Goal: Task Accomplishment & Management: Manage account settings

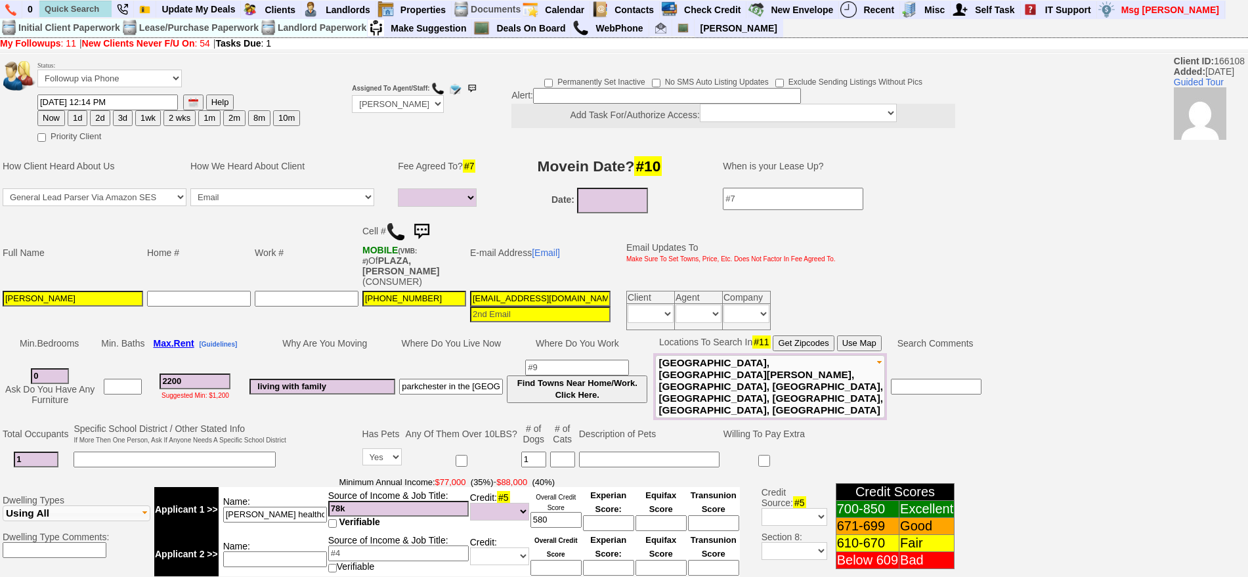
select select
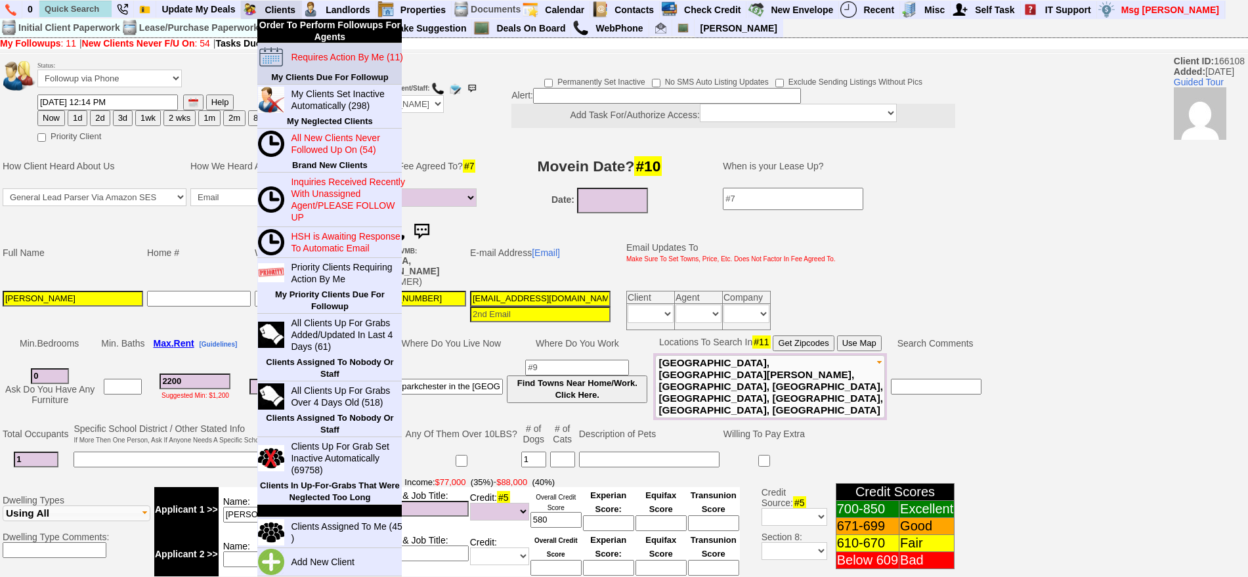
click at [322, 60] on blink "Requires Action By Me (11)" at bounding box center [347, 57] width 112 height 11
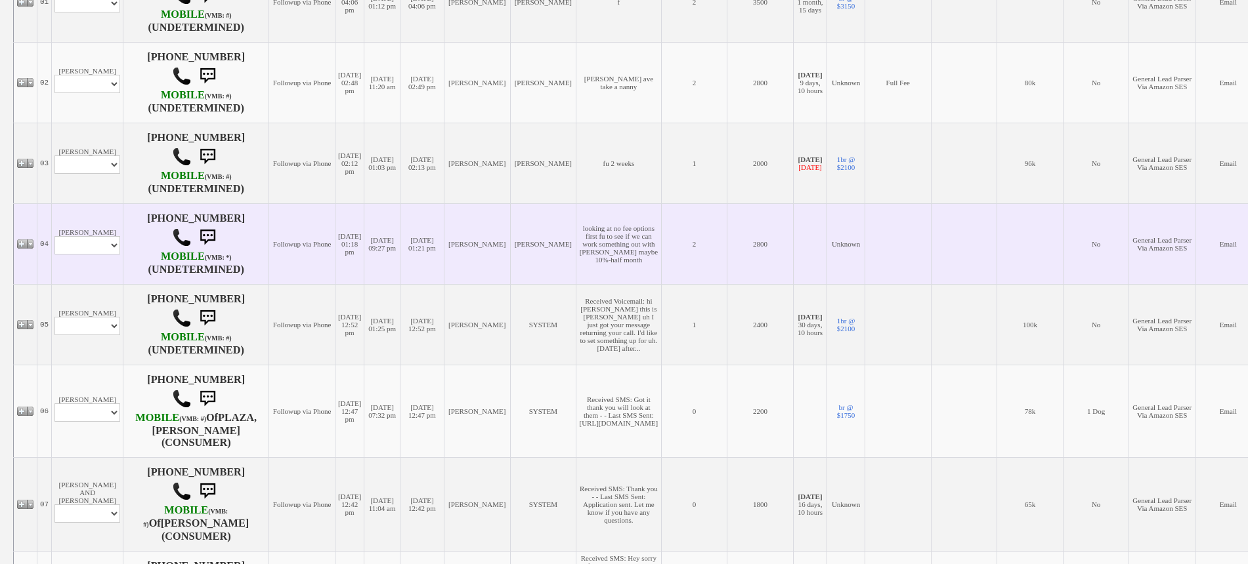
scroll to position [656, 0]
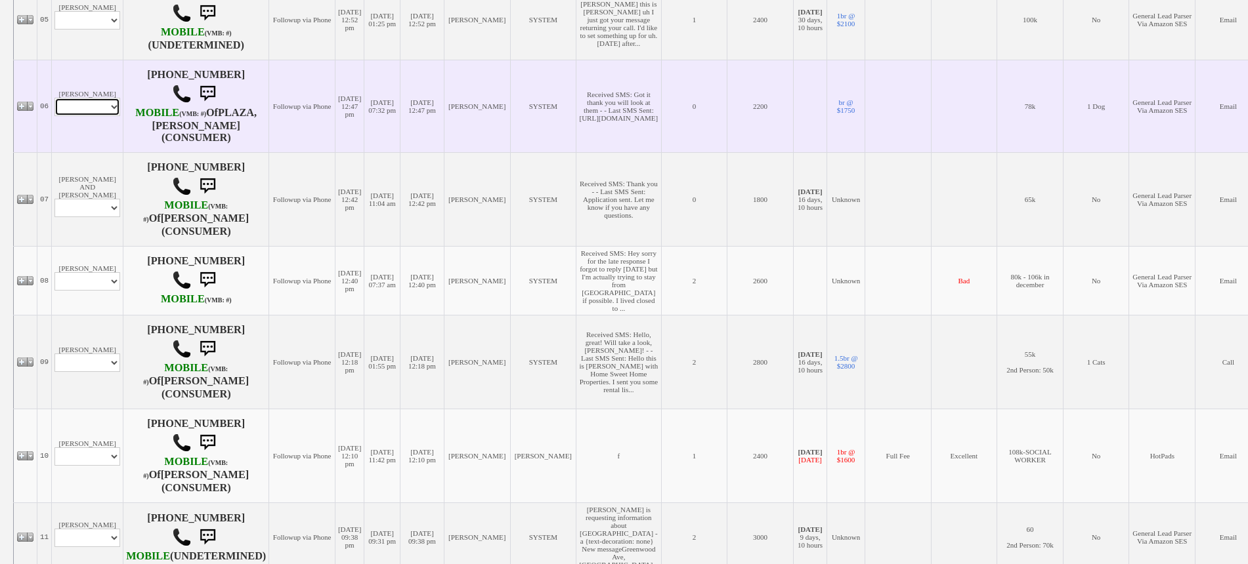
click at [92, 98] on select "Profile Edit Print Email Externally (Will Not Be Tracked In CRM) Closed Deals" at bounding box center [87, 107] width 66 height 18
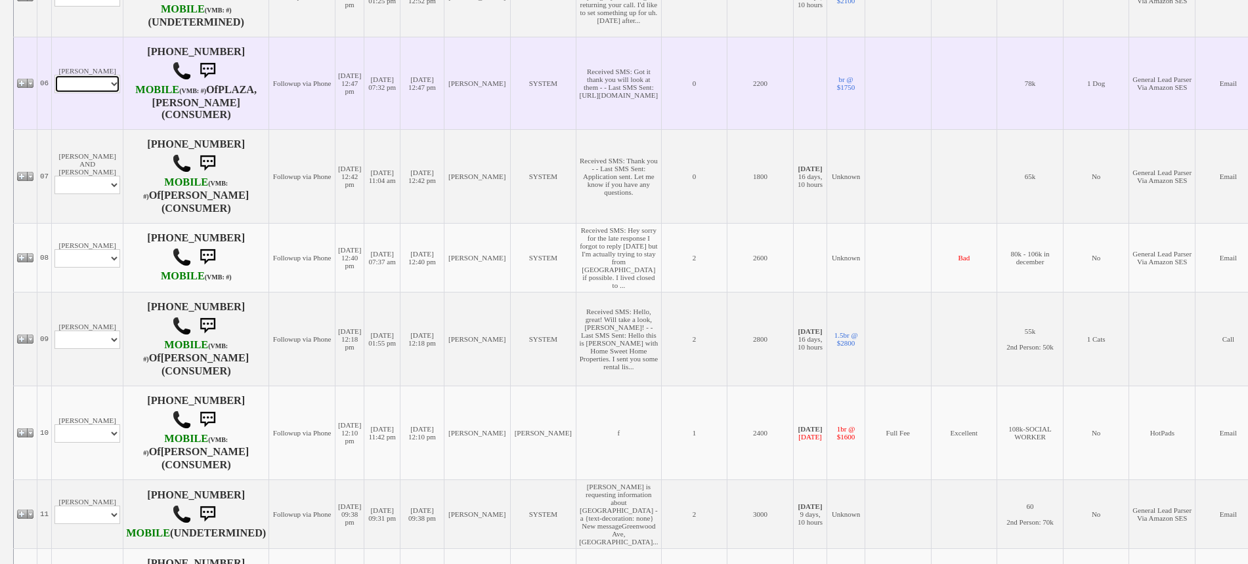
select select "ChangeURL,/crm/custom/edit_client_form.php?redirect=%2Fcrm%2Fclients.php&id=166…"
click at [54, 75] on select "Profile Edit Print Email Externally (Will Not Be Tracked In CRM) Closed Deals" at bounding box center [87, 84] width 66 height 18
select select
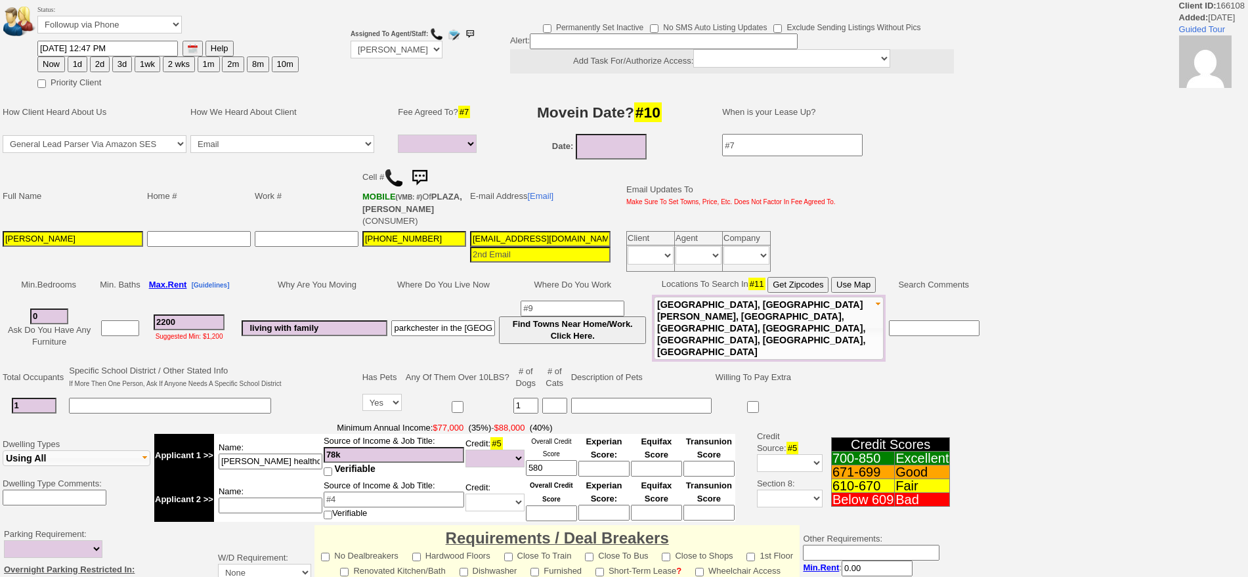
select select
click at [83, 61] on button "1d" at bounding box center [78, 64] width 20 height 16
type input "10/16/2025 01:32 PM"
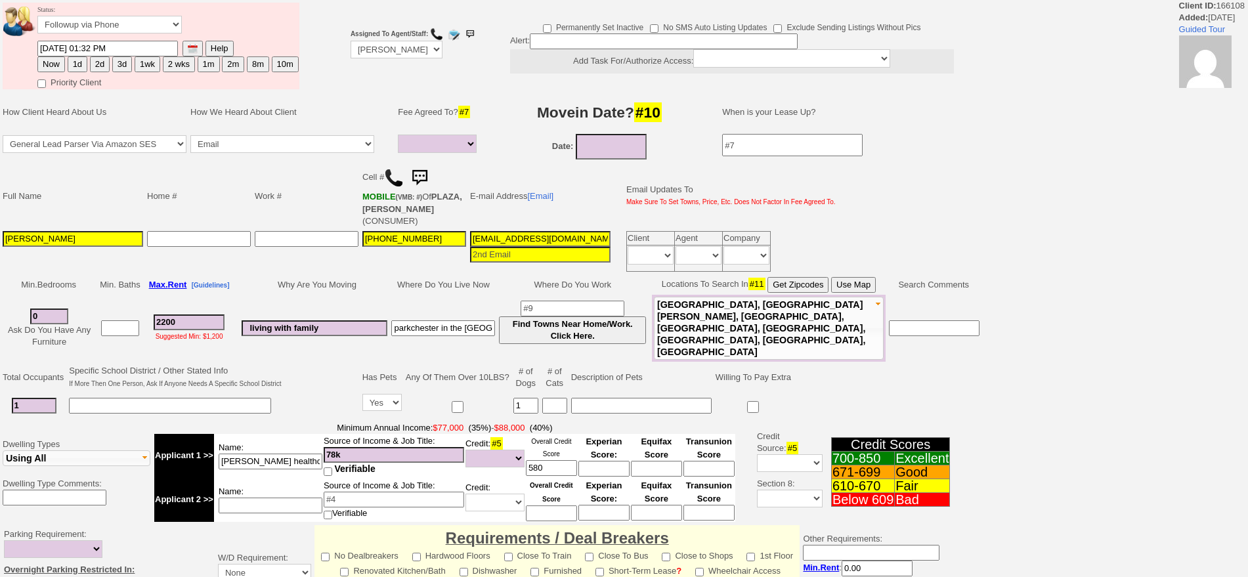
scroll to position [356, 0]
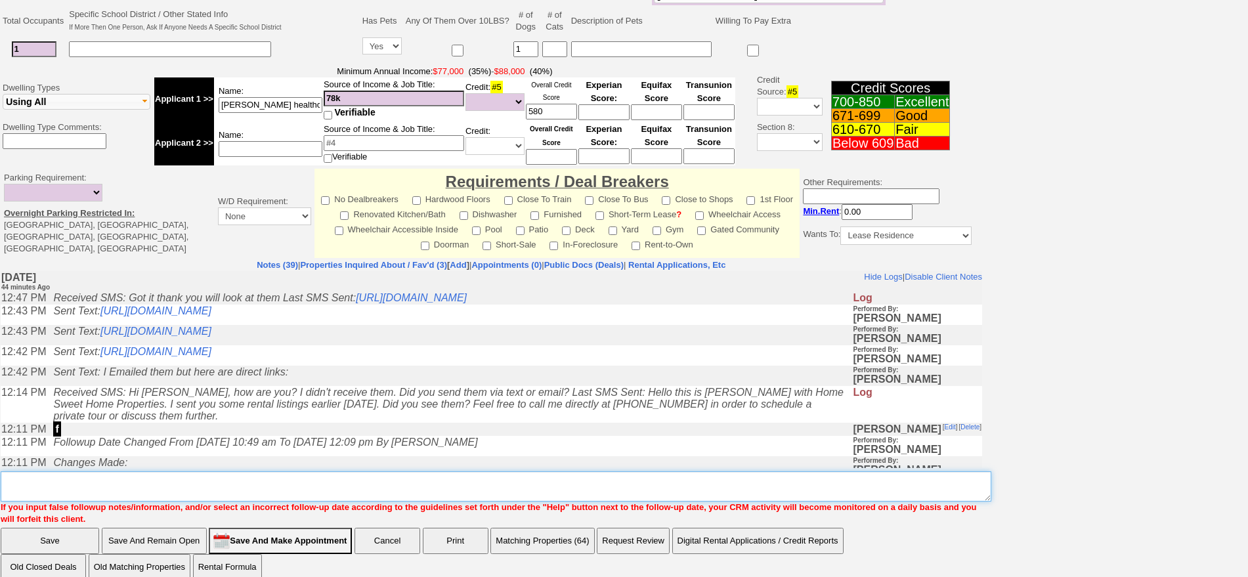
drag, startPoint x: 496, startPoint y: 463, endPoint x: 497, endPoint y: 455, distance: 8.0
click at [496, 471] on textarea "Insert New Note Here" at bounding box center [496, 486] width 990 height 30
type textarea "f"
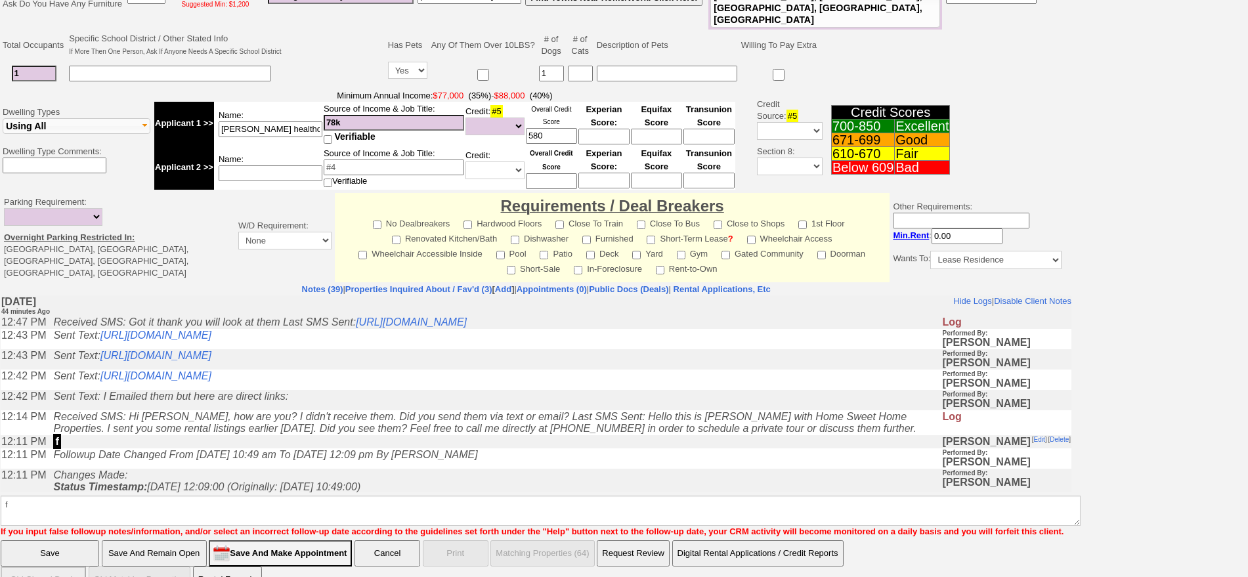
click input "Save" at bounding box center [50, 553] width 98 height 26
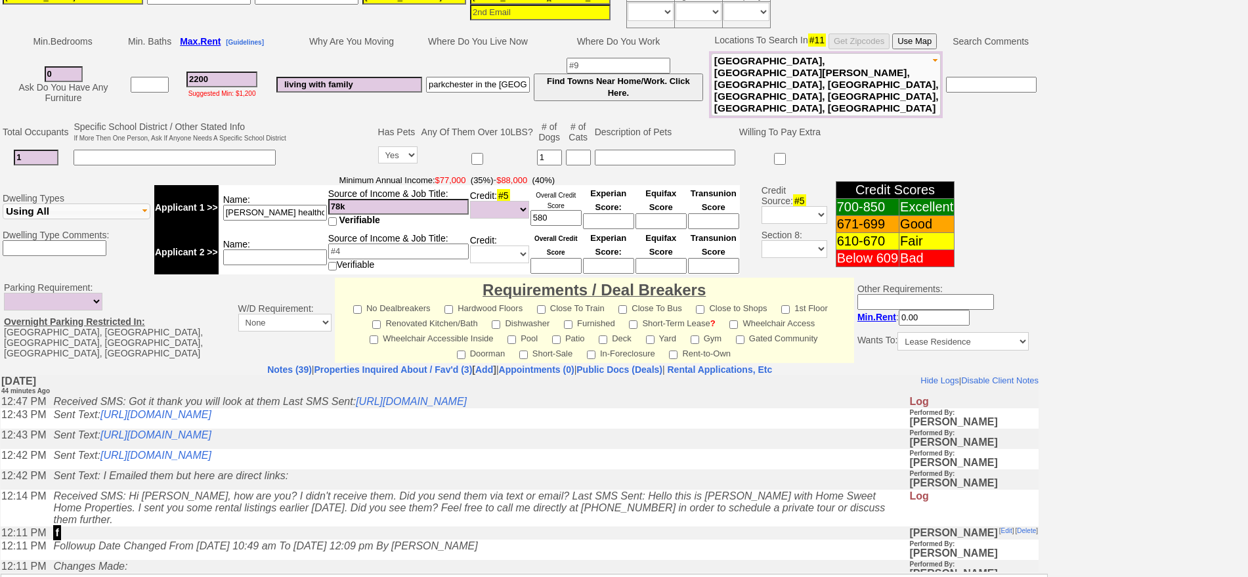
scroll to position [343, 0]
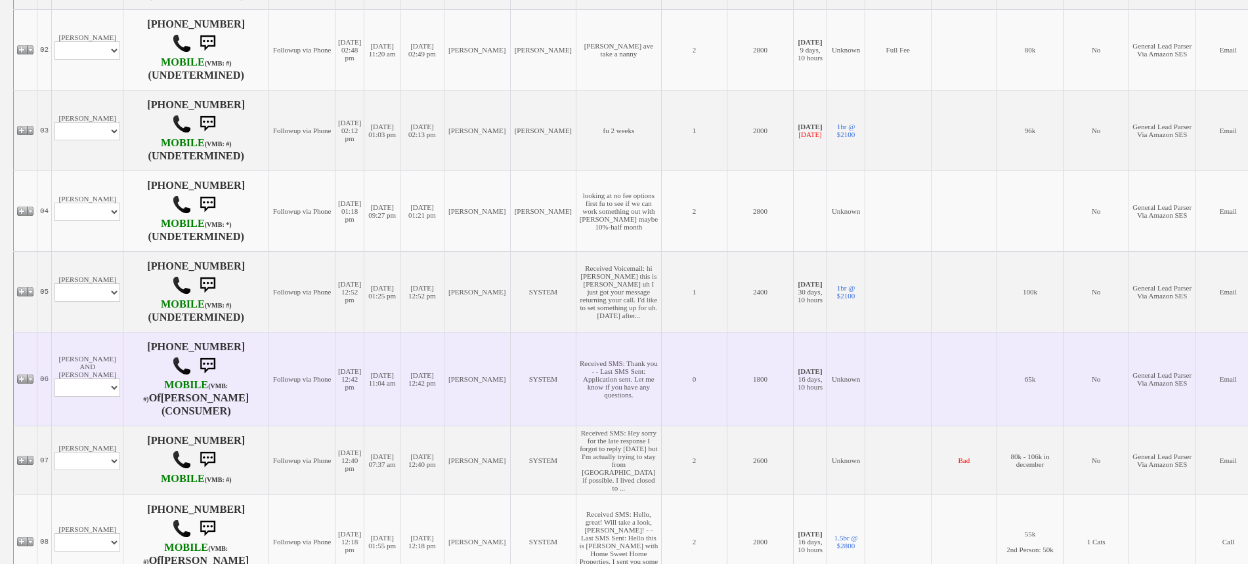
scroll to position [410, 0]
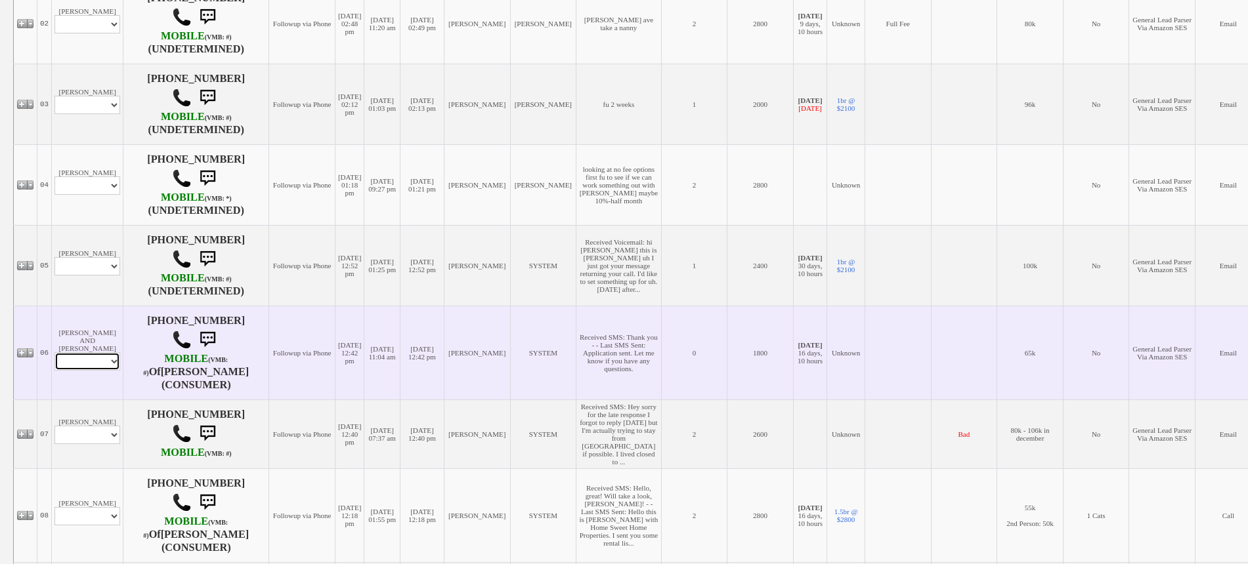
click at [91, 352] on select "Profile Edit Print Email Externally (Will Not Be Tracked In CRM) Closed Deals" at bounding box center [87, 361] width 66 height 18
select select "ChangeURL,/crm/custom/edit_client_form.php?redirect=%2Fcrm%2Fclients.php&id=168…"
click at [54, 352] on select "Profile Edit Print Email Externally (Will Not Be Tracked In CRM) Closed Deals" at bounding box center [87, 361] width 66 height 18
select select
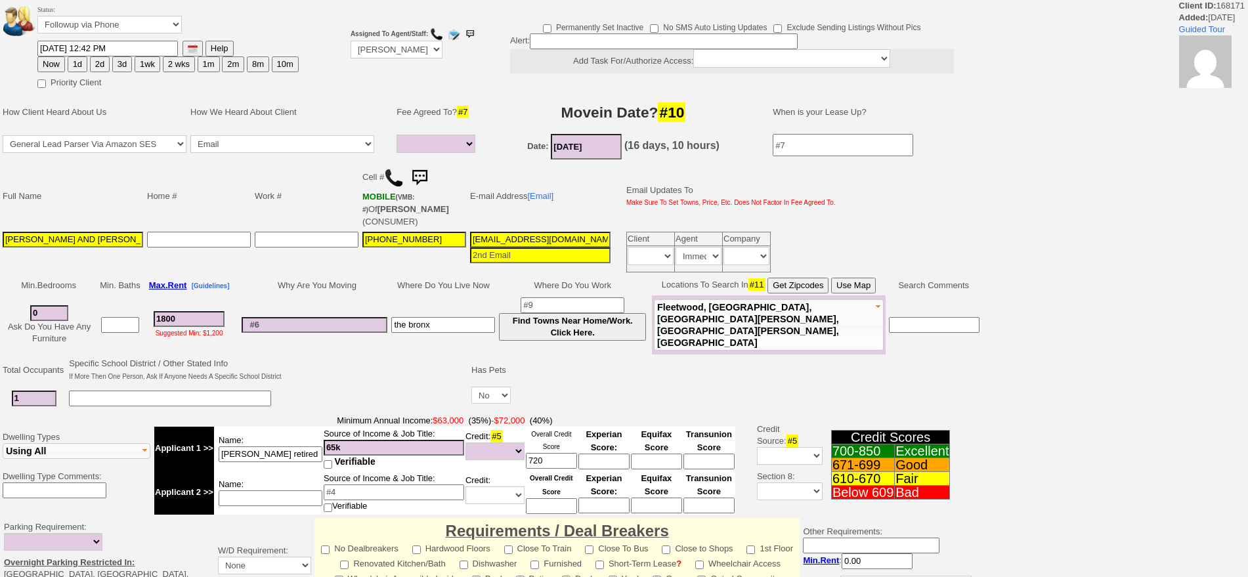
select select
click at [77, 59] on button "1d" at bounding box center [78, 64] width 20 height 16
type input "10/16/2025 01:32 PM"
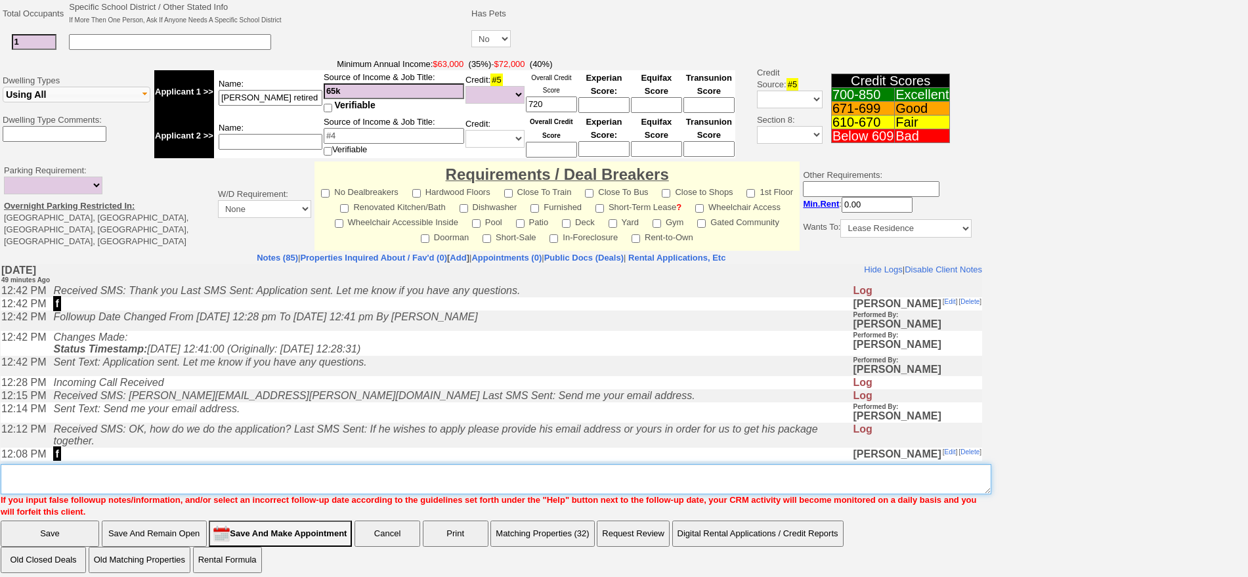
click at [499, 471] on textarea "Insert New Note Here" at bounding box center [496, 479] width 990 height 30
type textarea "f"
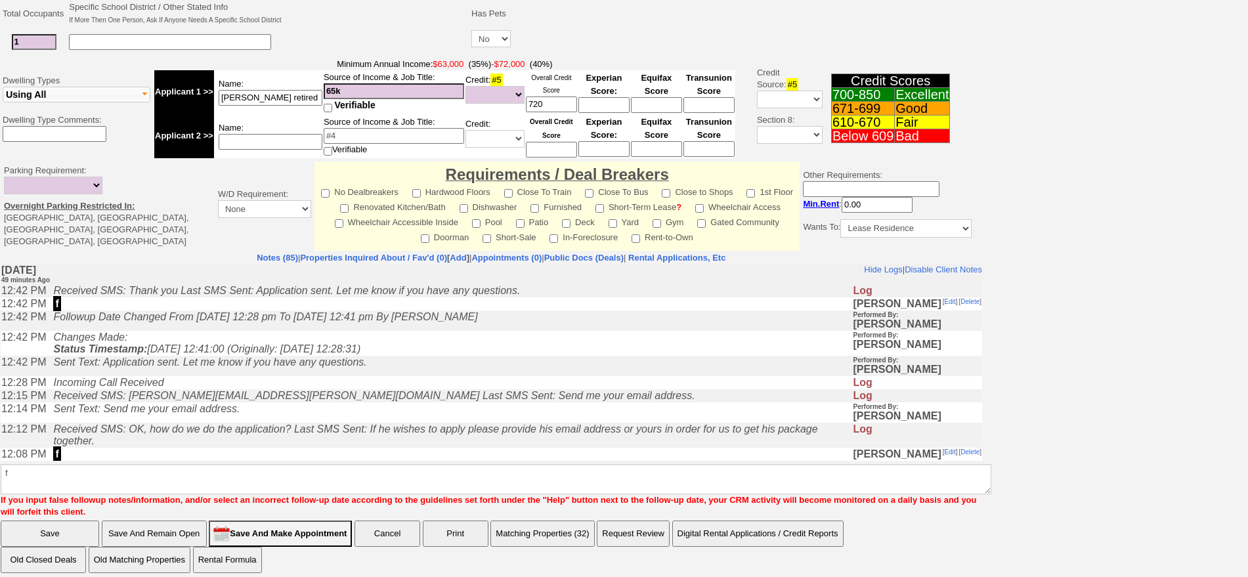
scroll to position [302, 0]
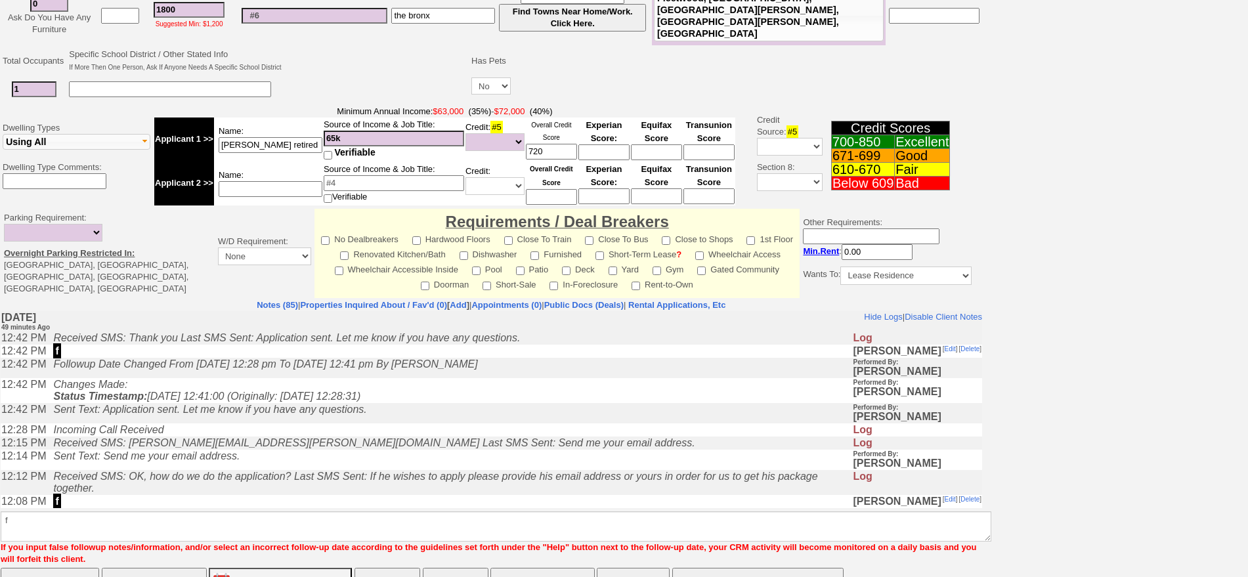
click input "Save" at bounding box center [50, 581] width 98 height 26
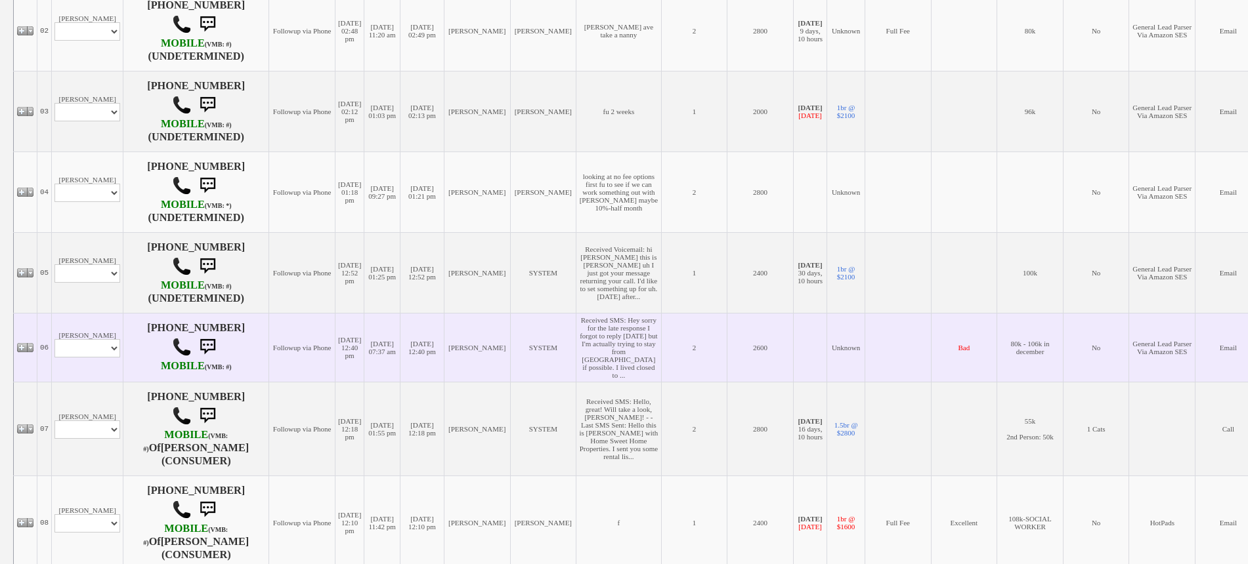
scroll to position [410, 0]
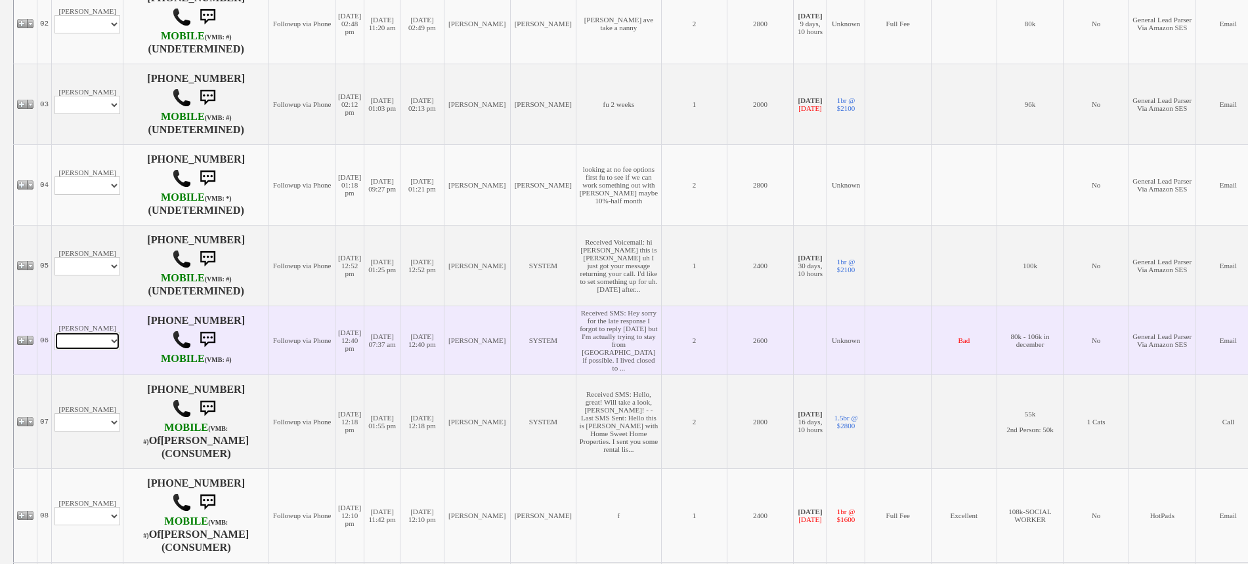
click at [100, 350] on select "Profile Edit Print Email Externally (Will Not Be Tracked In CRM) Closed Deals" at bounding box center [87, 341] width 66 height 18
select select "ChangeURL,/crm/custom/edit_client_form.php?redirect=%2Fcrm%2Fclients.php&id=112…"
click at [54, 341] on select "Profile Edit Print Email Externally (Will Not Be Tracked In CRM) Closed Deals" at bounding box center [87, 341] width 66 height 18
select select
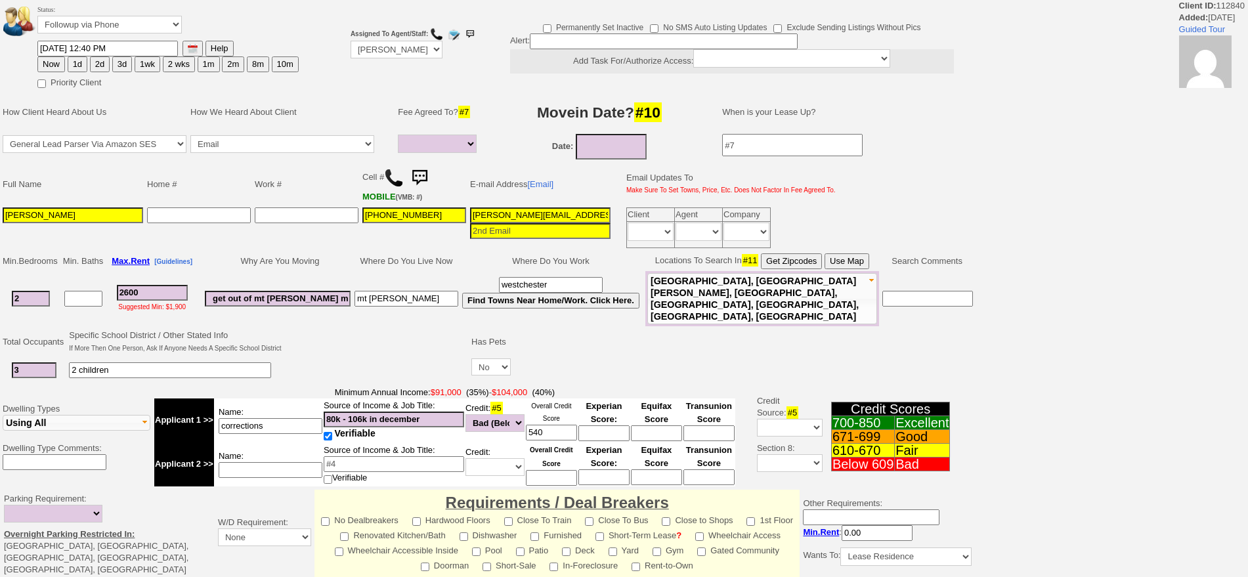
select select
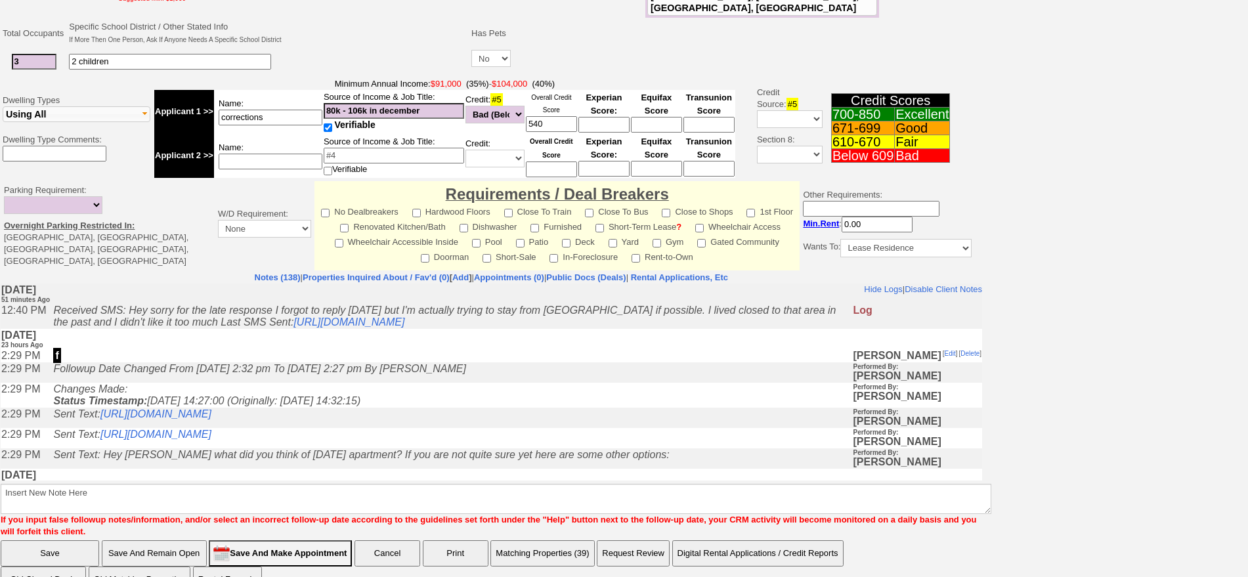
scroll to position [321, 0]
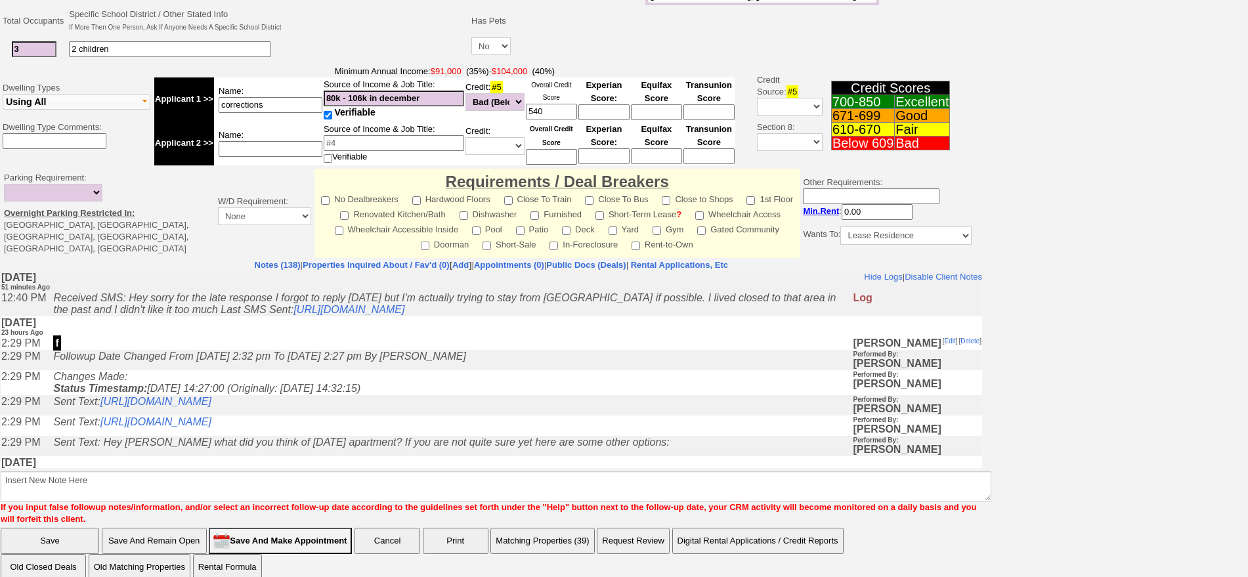
click at [169, 350] on icon "Followup Date Changed From [DATE] 2:32 pm To [DATE] 2:27 pm By [PERSON_NAME]" at bounding box center [259, 355] width 412 height 11
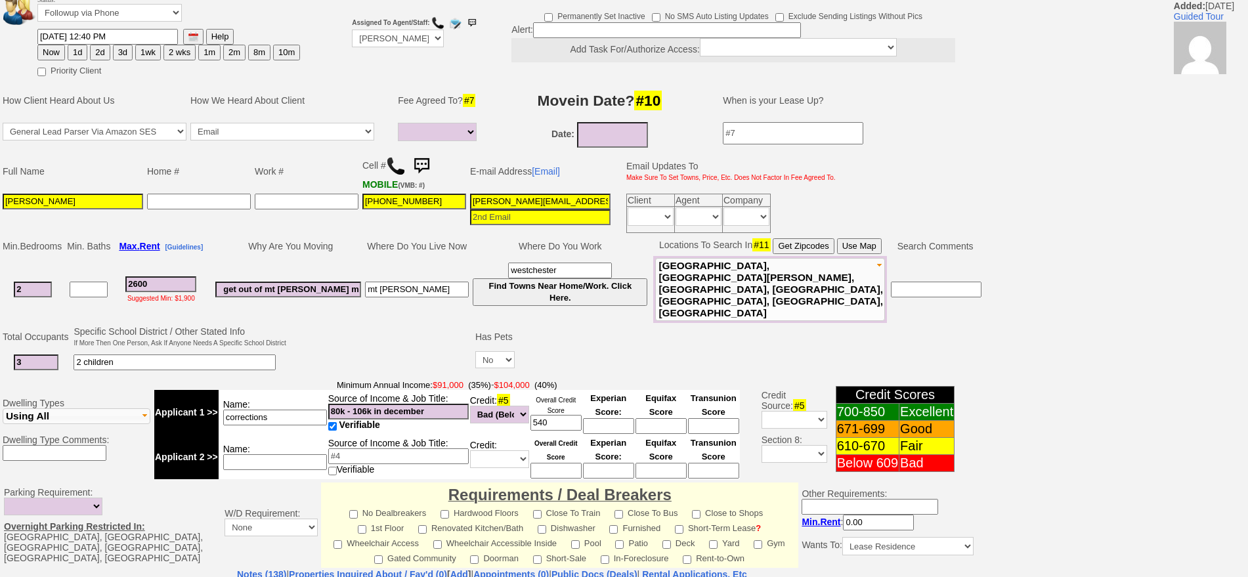
scroll to position [0, 0]
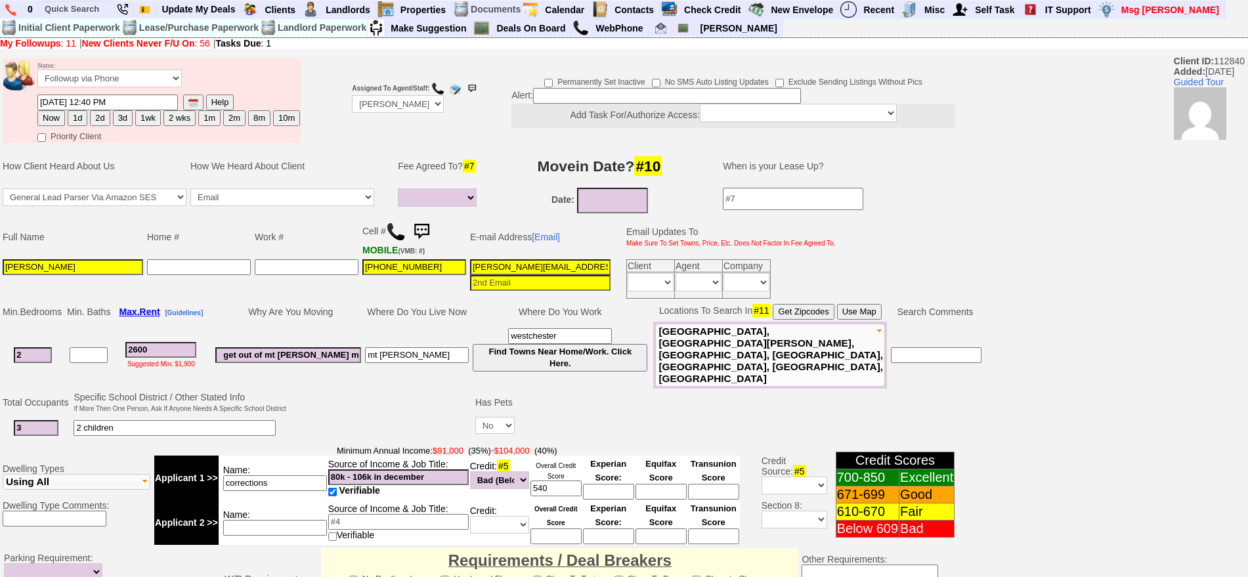
click at [429, 223] on img at bounding box center [421, 232] width 26 height 26
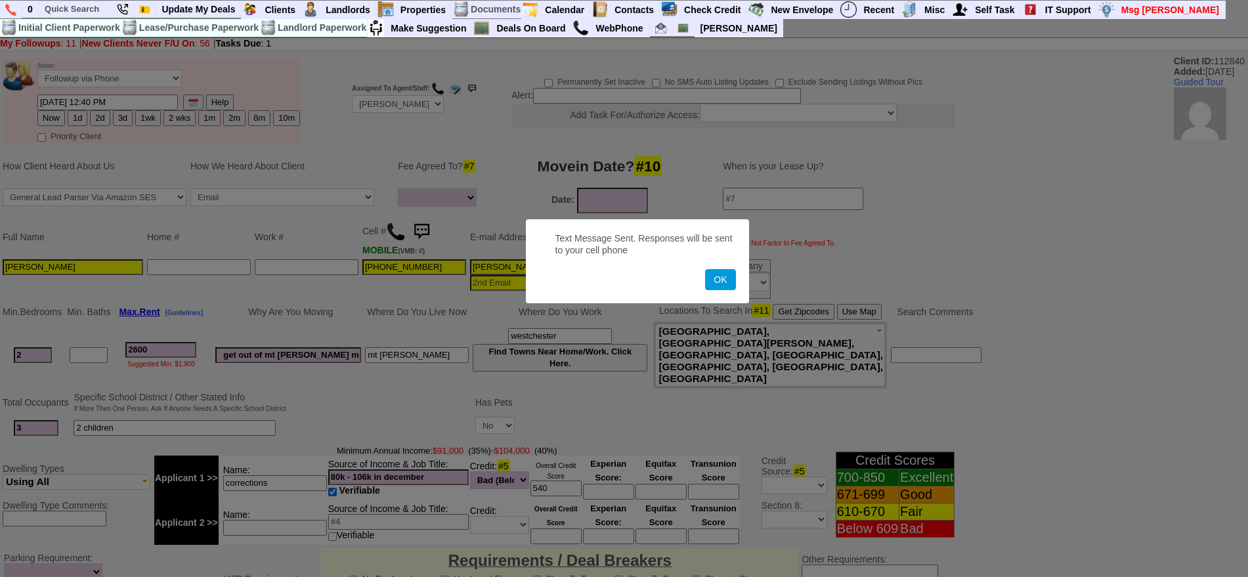
click at [705, 269] on button "OK" at bounding box center [720, 279] width 30 height 21
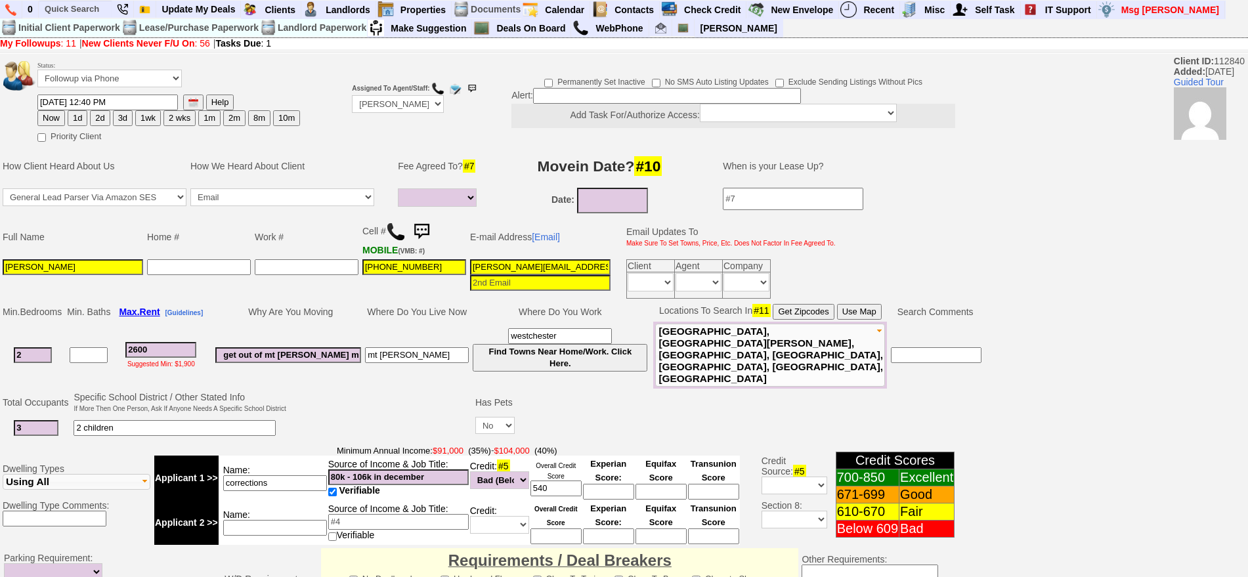
click at [127, 119] on button "3d" at bounding box center [123, 118] width 20 height 16
click at [154, 118] on button "1wk" at bounding box center [148, 118] width 26 height 16
type input "[DATE] 01:32 PM"
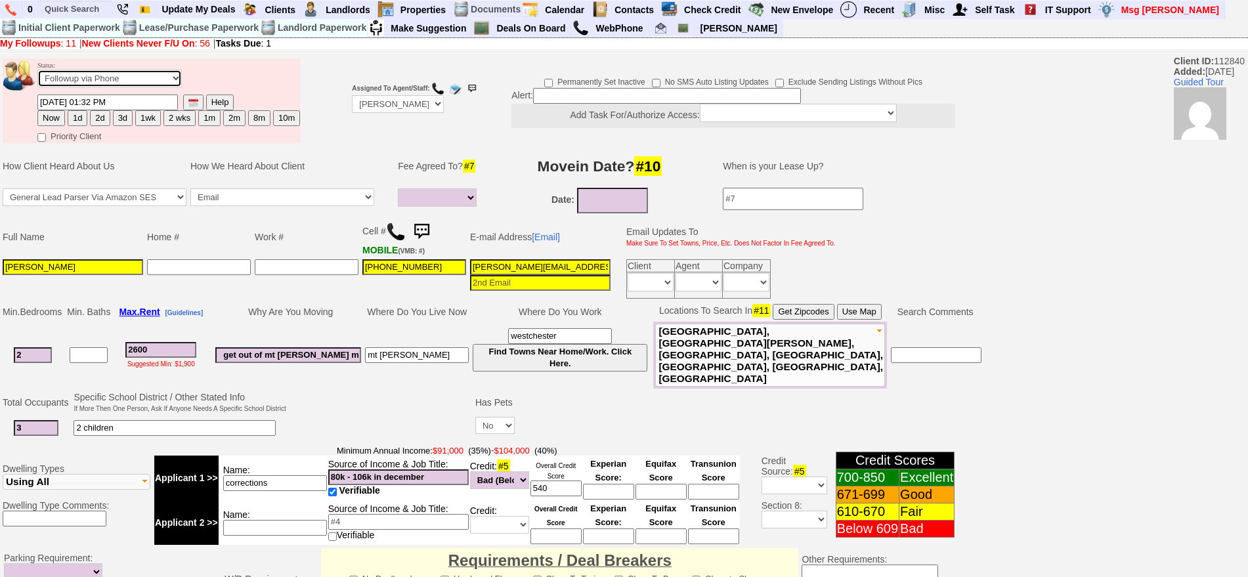
drag, startPoint x: 86, startPoint y: 76, endPoint x: 79, endPoint y: 80, distance: 8.2
click at [85, 76] on select "Followup via Phone Followup via Email Followup When Section 8 Property Found De…" at bounding box center [109, 79] width 144 height 18
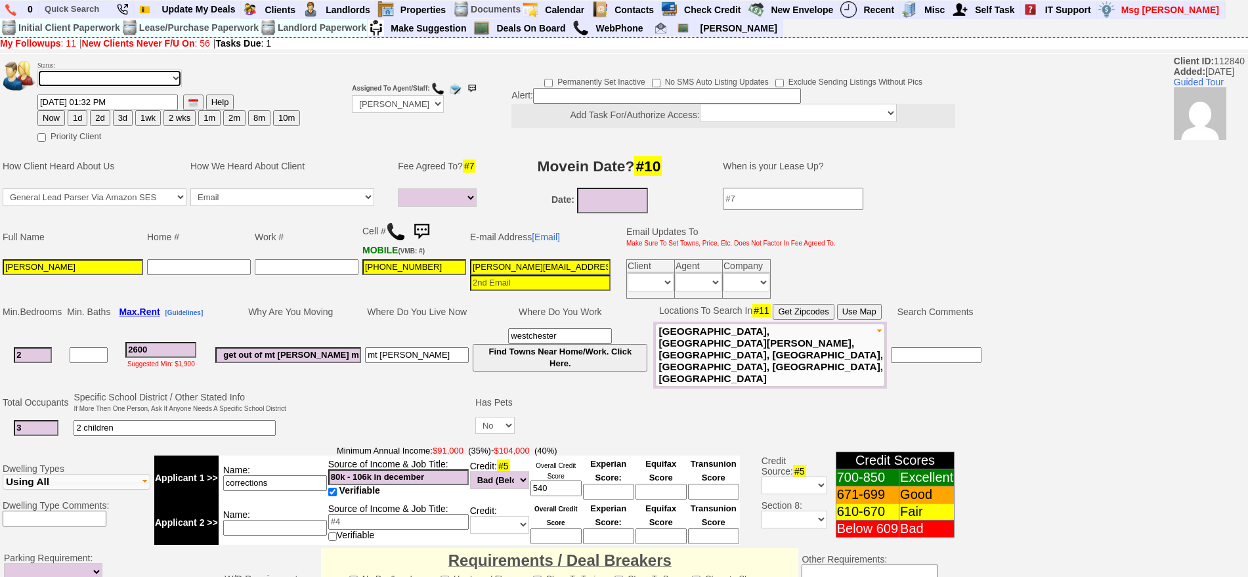
click at [37, 74] on select "Followup via Phone Followup via Email Followup When Section 8 Property Found De…" at bounding box center [109, 79] width 144 height 18
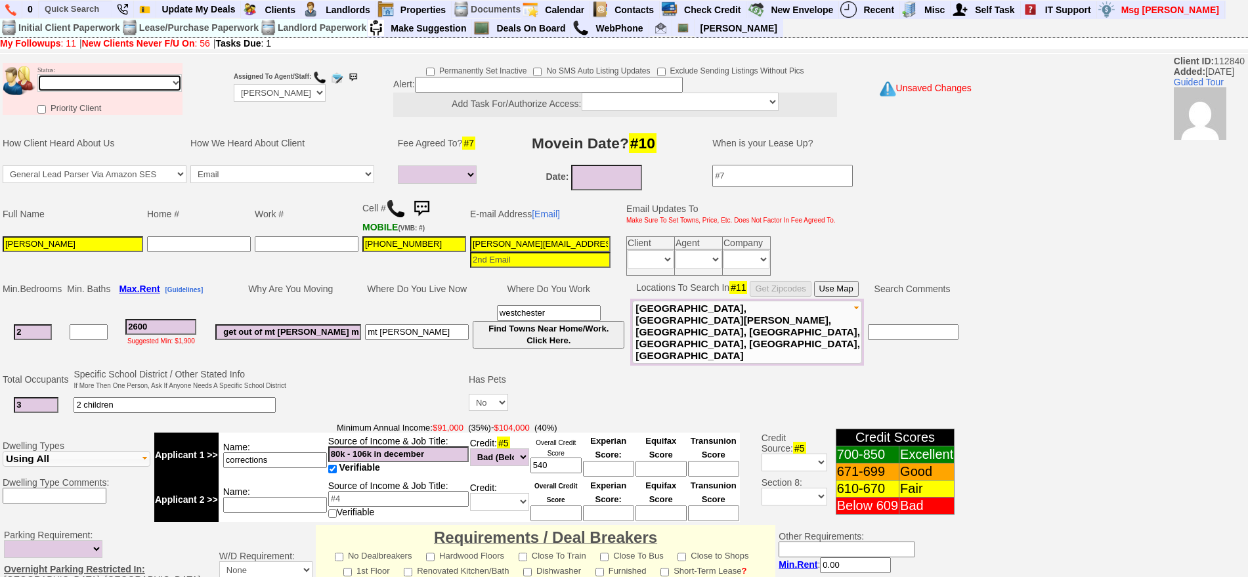
click at [104, 83] on select "Followup via Phone Followup via Email Followup When Section 8 Property Found De…" at bounding box center [109, 83] width 144 height 18
select select "Followup via Phone"
click at [37, 74] on select "Followup via Phone Followup via Email Followup When Section 8 Property Found De…" at bounding box center [109, 83] width 144 height 18
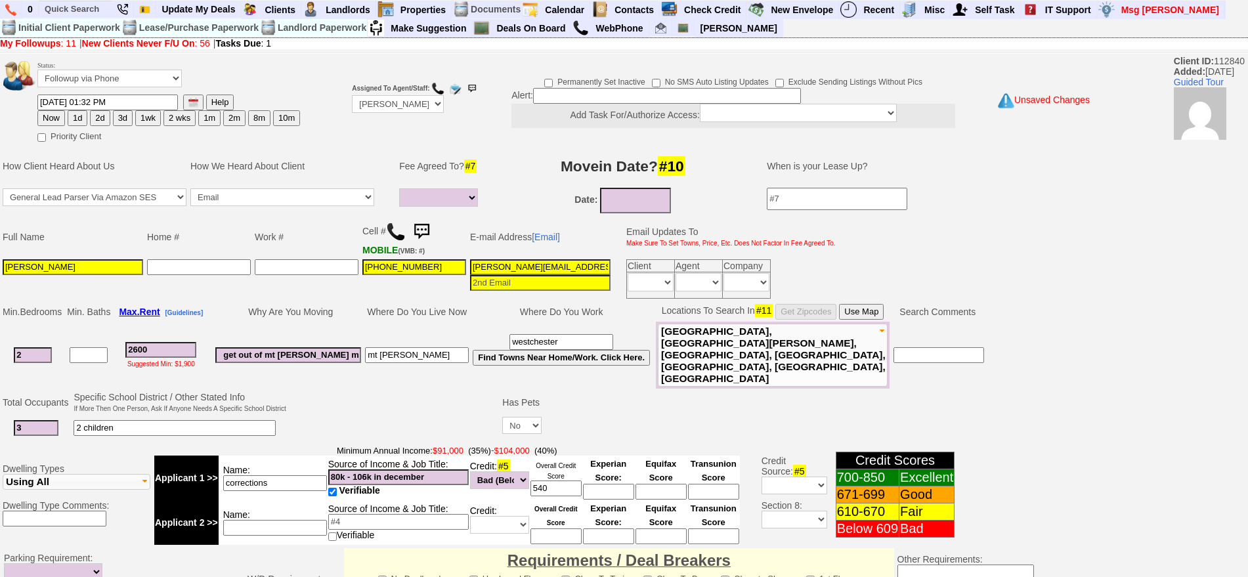
click at [123, 117] on button "3d" at bounding box center [123, 118] width 20 height 16
type input "10/18/2025 01:32 PM"
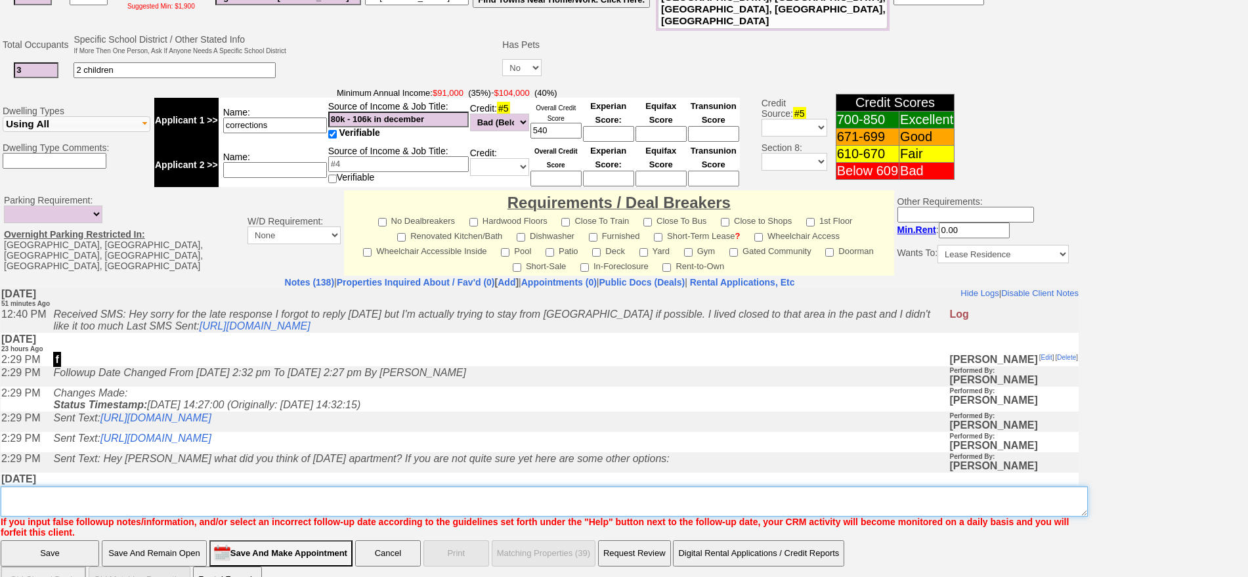
click at [253, 486] on textarea "Insert New Note Here" at bounding box center [544, 501] width 1087 height 30
type textarea "f"
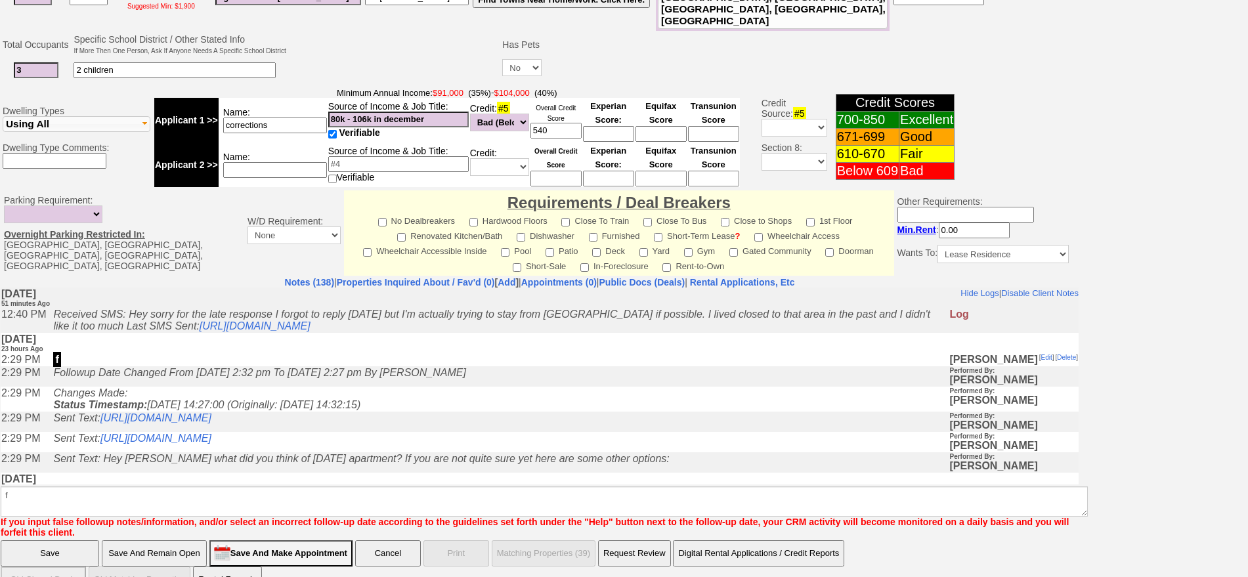
click input "Save" at bounding box center [50, 553] width 98 height 26
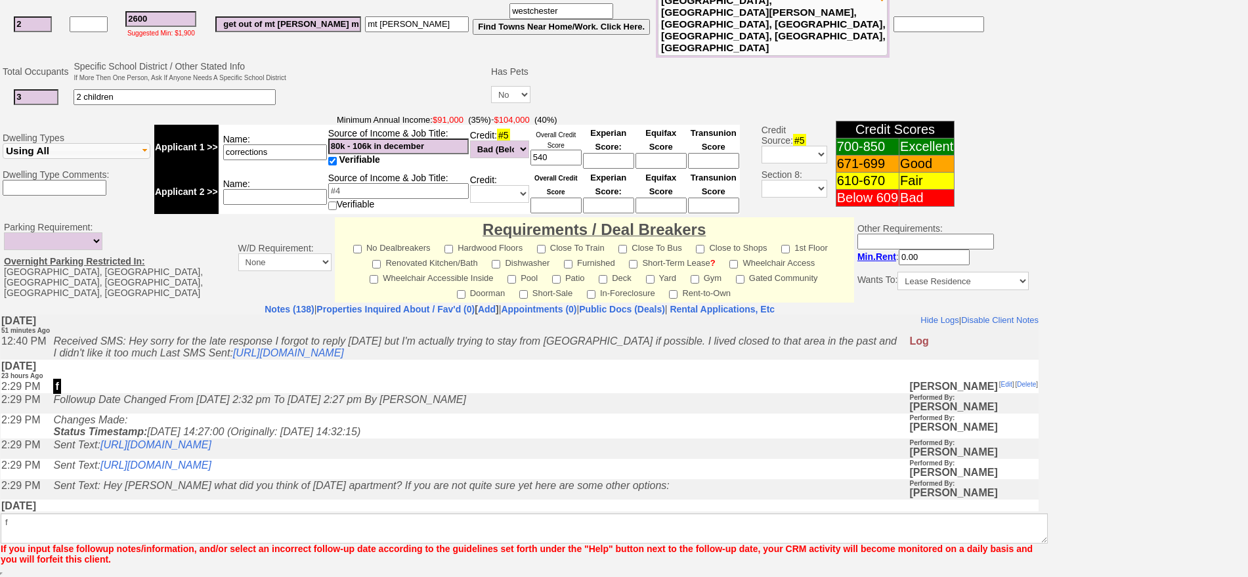
scroll to position [310, 0]
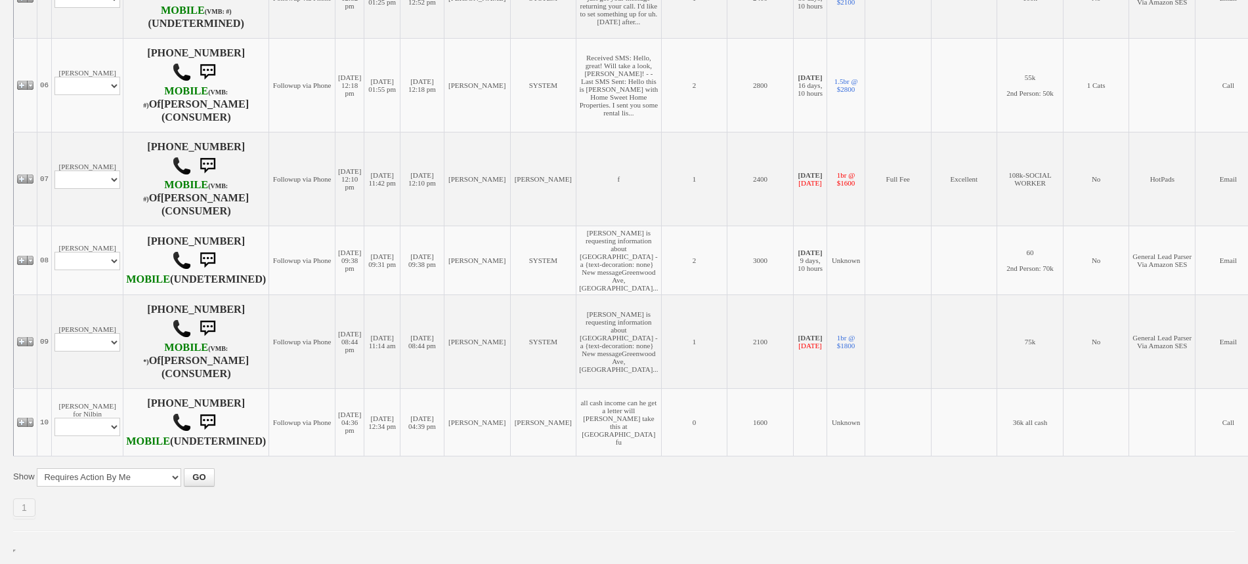
scroll to position [725, 0]
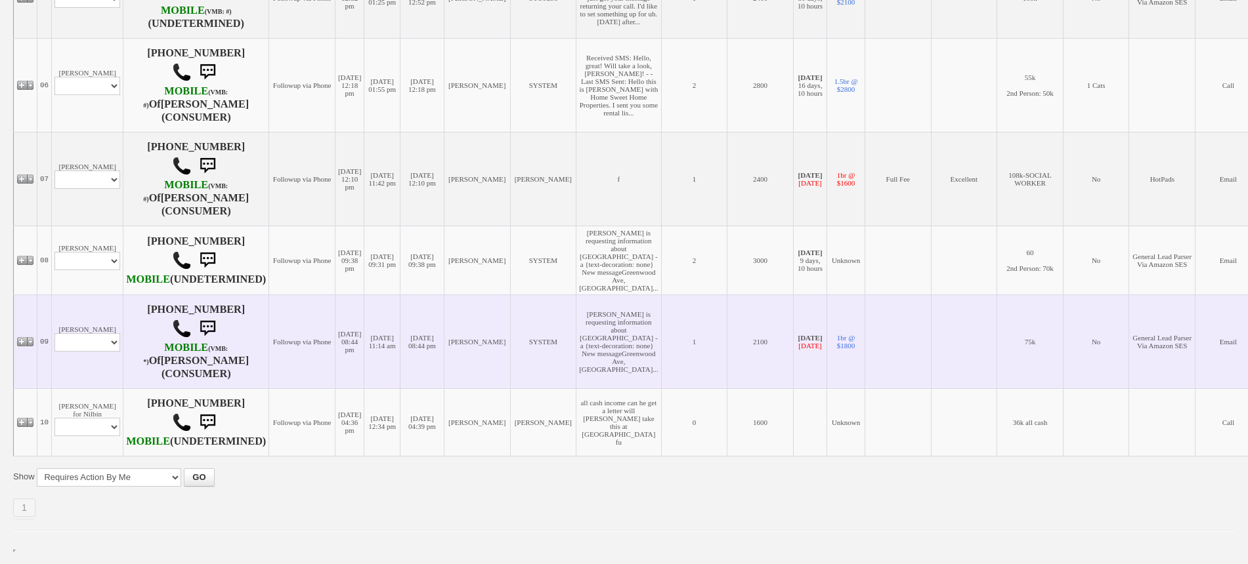
click at [88, 373] on td "Mauricio Vargas Profile Edit Print Email Externally (Will Not Be Tracked In CRM…" at bounding box center [88, 342] width 72 height 94
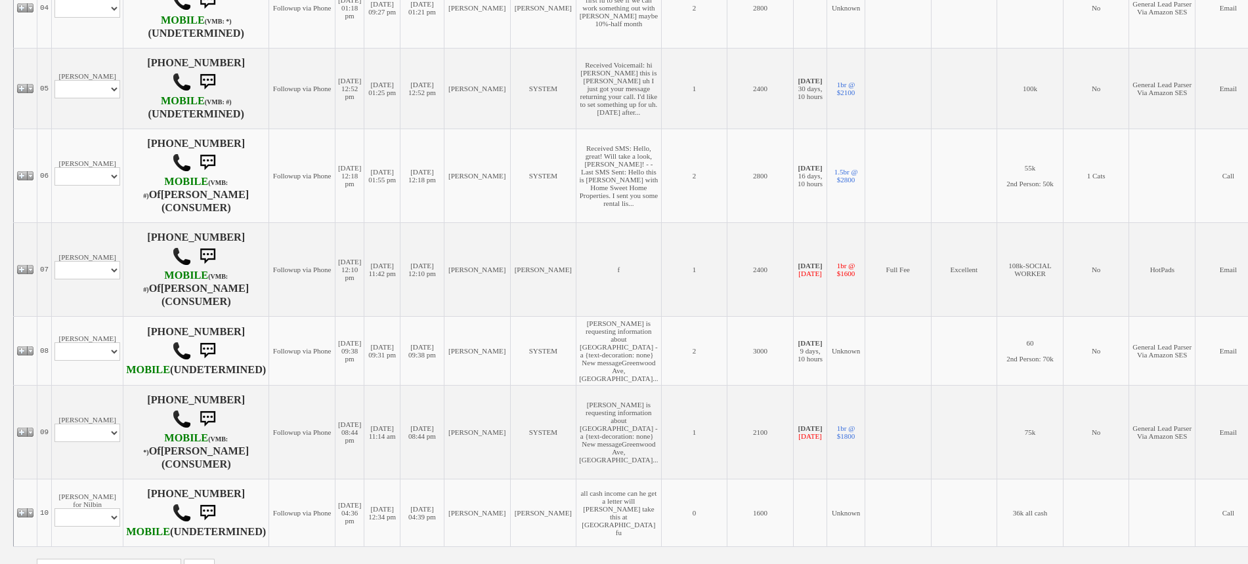
scroll to position [645, 0]
